Goal: Information Seeking & Learning: Learn about a topic

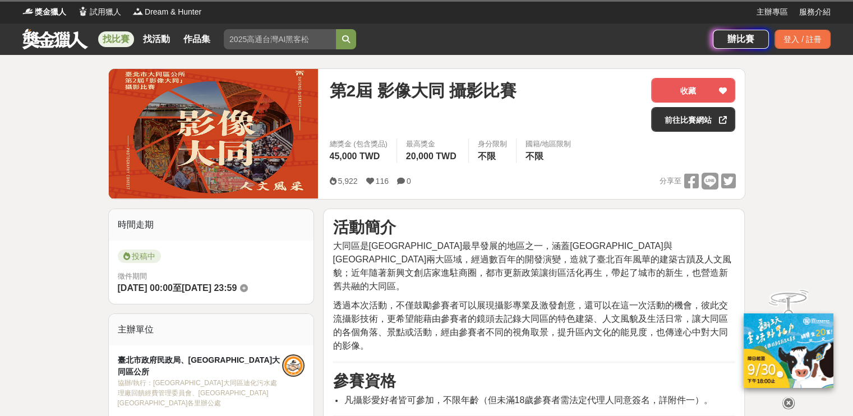
click at [119, 38] on link "找比賽" at bounding box center [116, 39] width 36 height 16
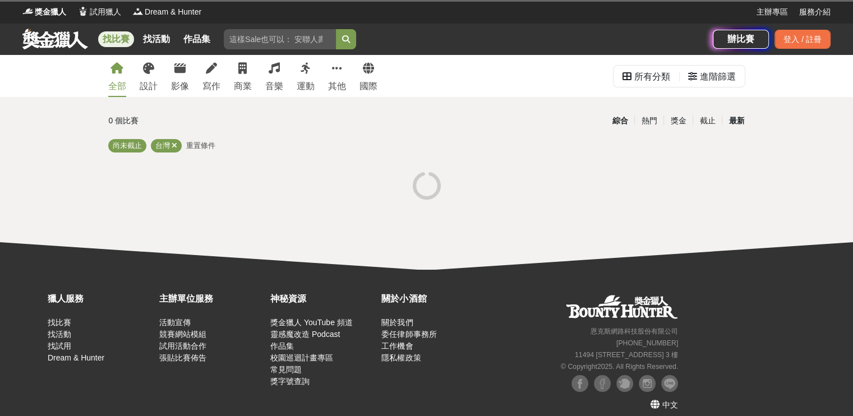
click at [743, 118] on div "最新" at bounding box center [736, 121] width 29 height 20
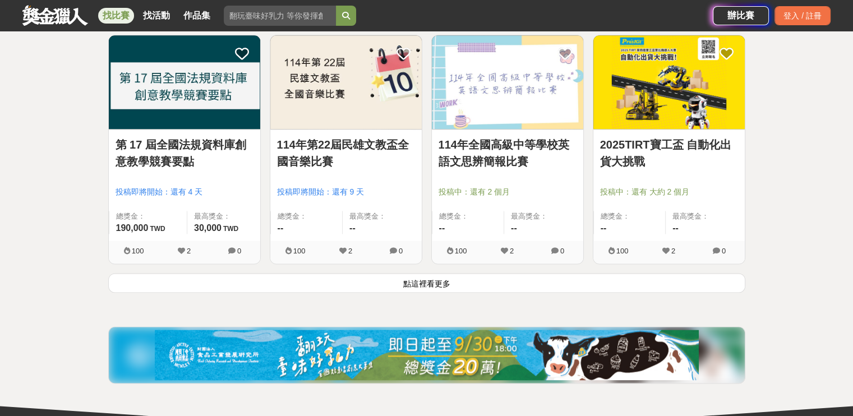
scroll to position [1403, 0]
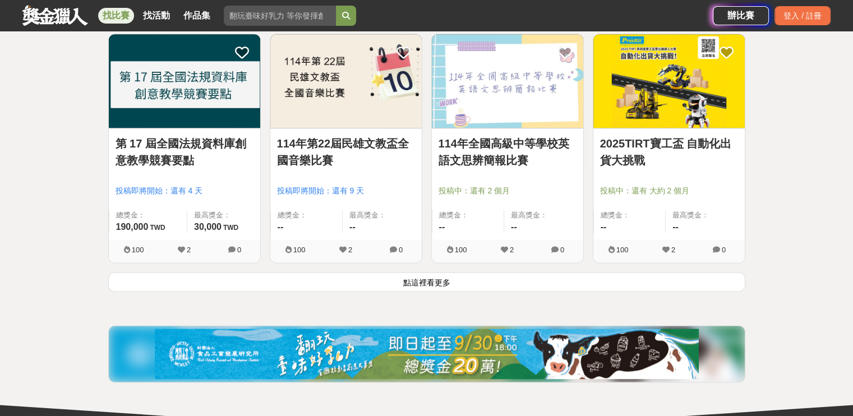
click at [416, 282] on button "點這裡看更多" at bounding box center [426, 282] width 637 height 20
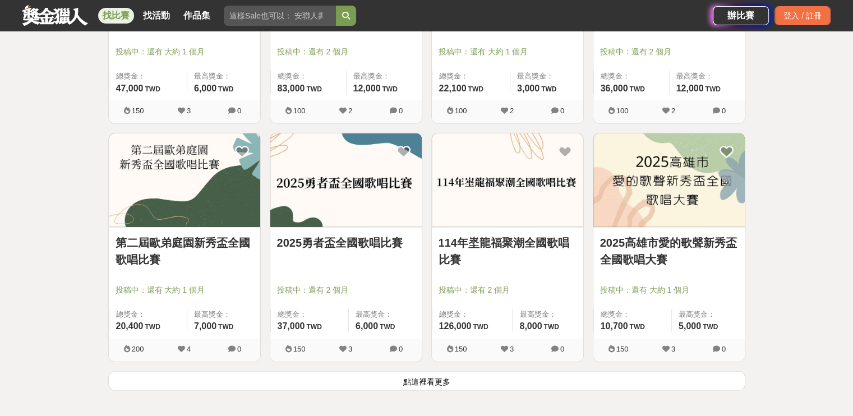
scroll to position [2862, 0]
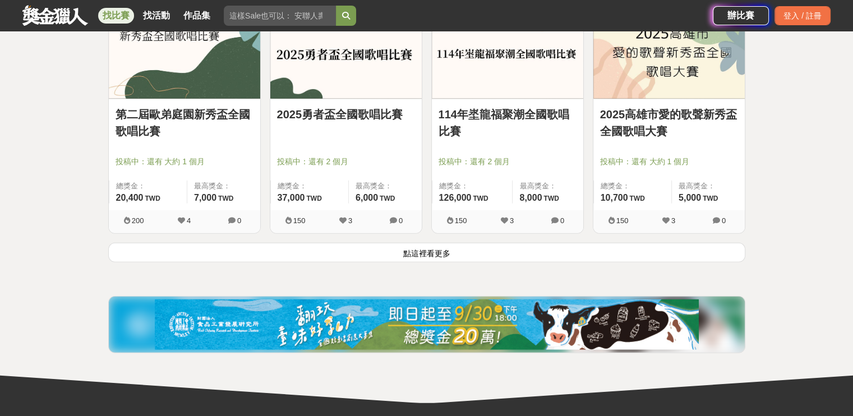
drag, startPoint x: 425, startPoint y: 251, endPoint x: 424, endPoint y: 238, distance: 12.4
click at [425, 251] on button "點這裡看更多" at bounding box center [426, 253] width 637 height 20
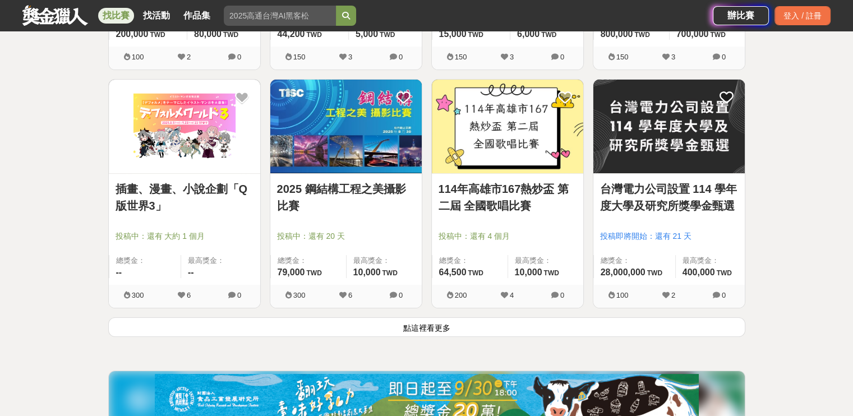
scroll to position [4227, 0]
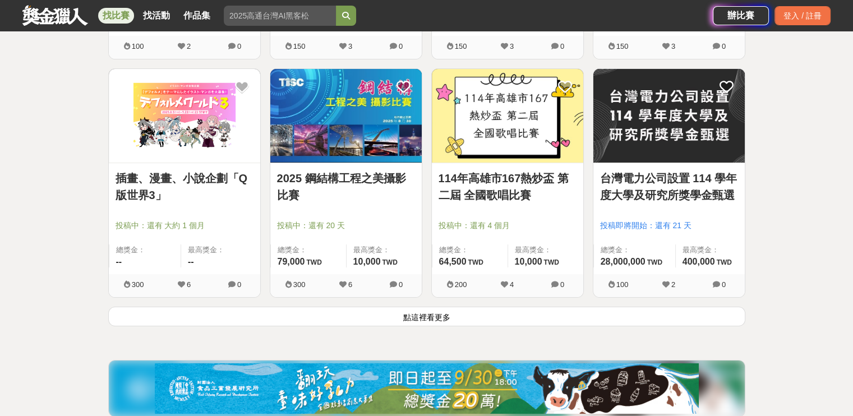
click at [425, 315] on button "點這裡看更多" at bounding box center [426, 317] width 637 height 20
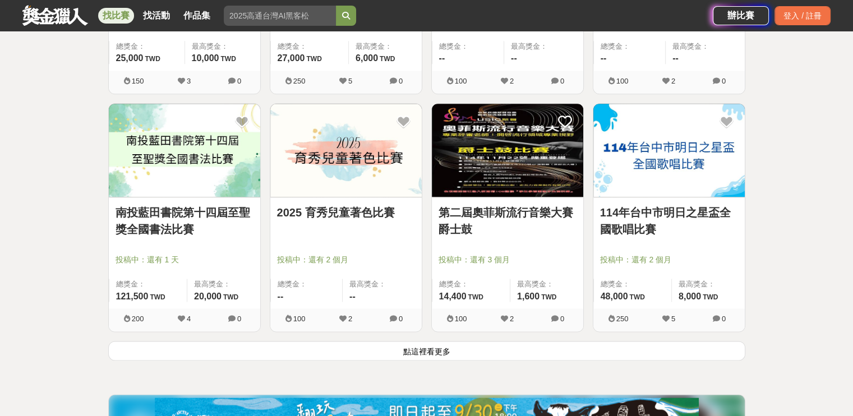
scroll to position [5682, 0]
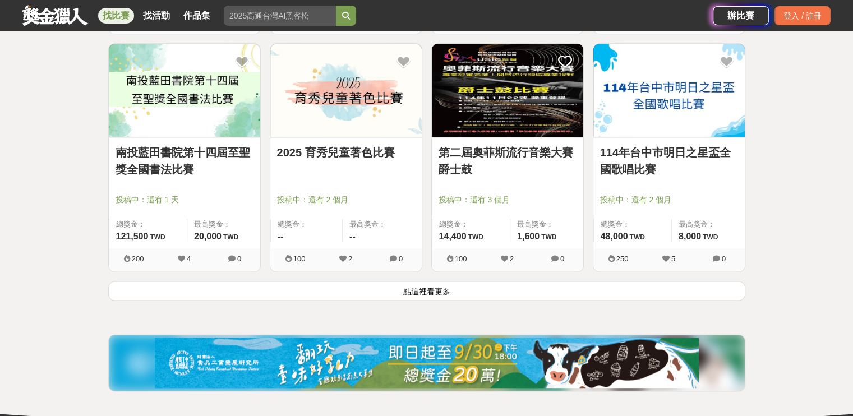
click at [426, 287] on button "點這裡看更多" at bounding box center [426, 291] width 637 height 20
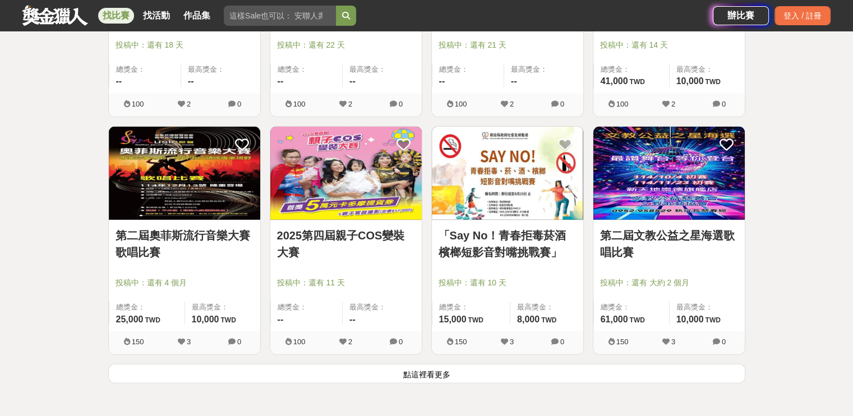
scroll to position [7036, 0]
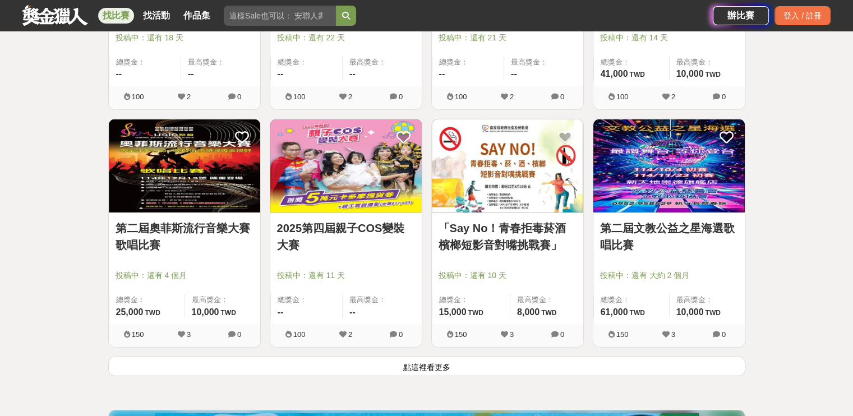
click at [436, 359] on button "點這裡看更多" at bounding box center [426, 367] width 637 height 20
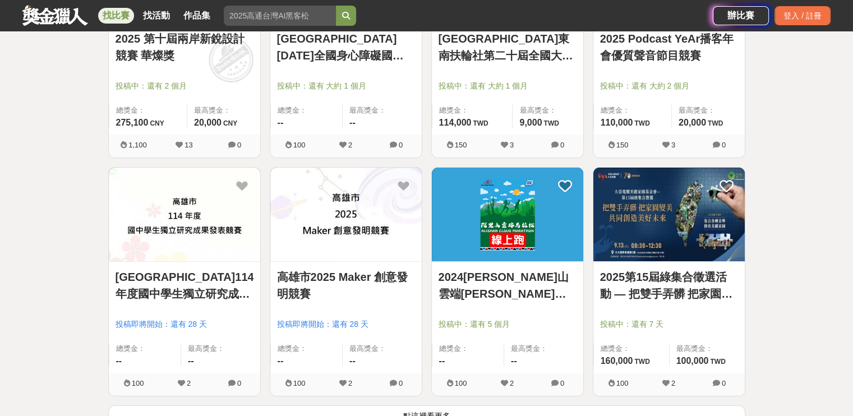
scroll to position [8519, 0]
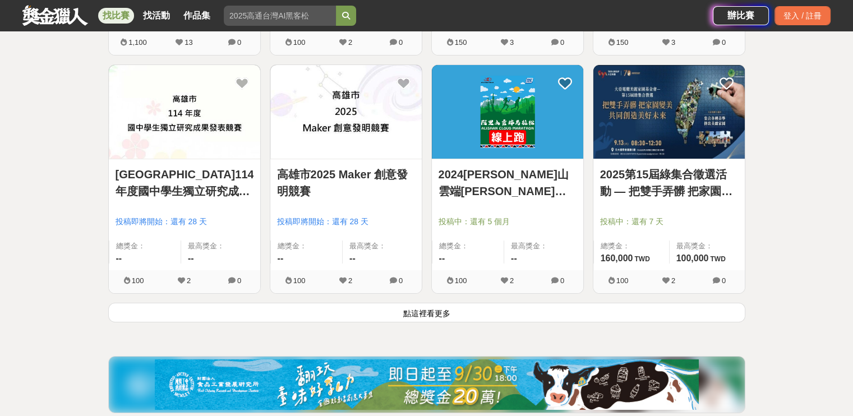
click at [428, 312] on button "點這裡看更多" at bounding box center [426, 313] width 637 height 20
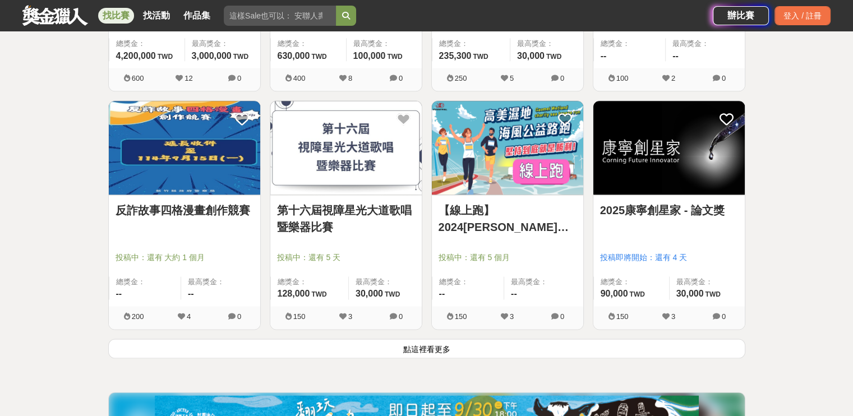
scroll to position [9922, 0]
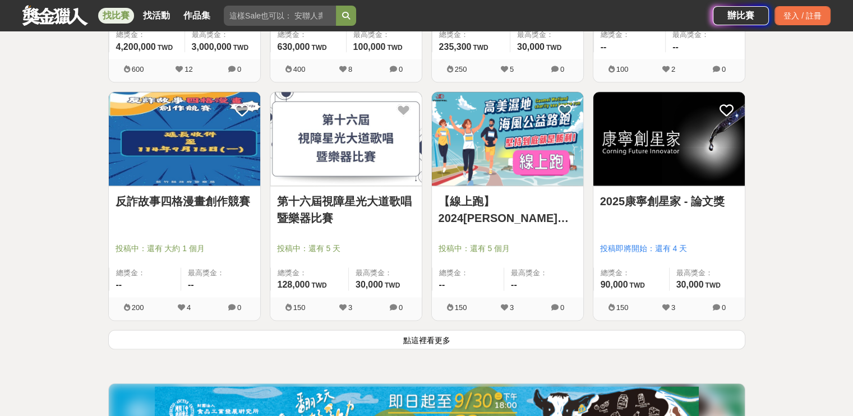
click at [425, 332] on button "點這裡看更多" at bounding box center [426, 340] width 637 height 20
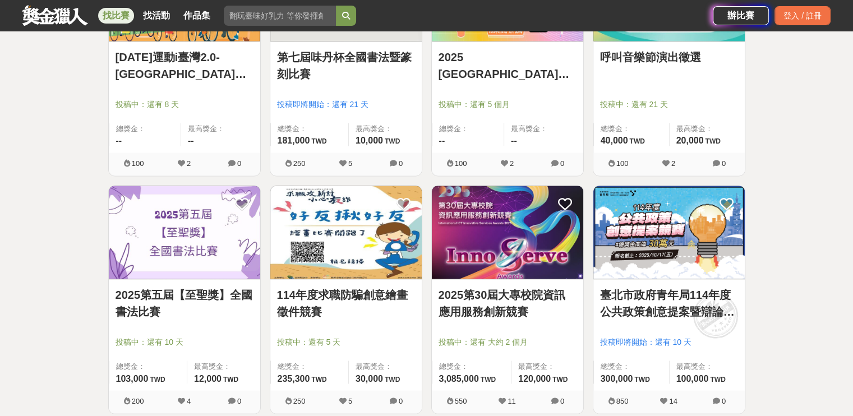
scroll to position [10876, 0]
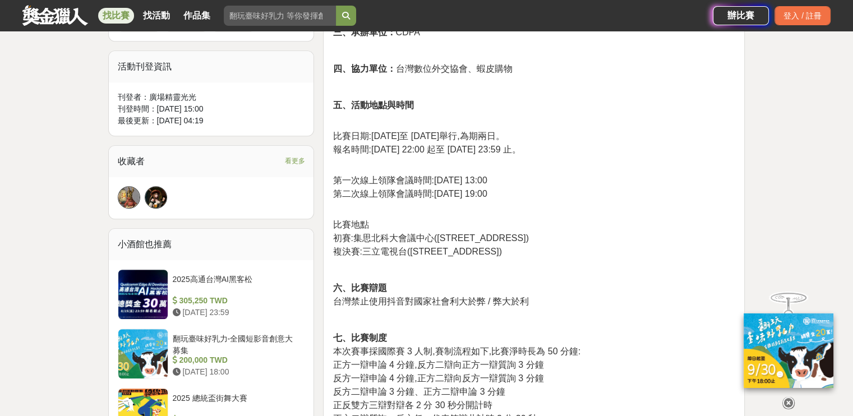
scroll to position [786, 0]
